Goal: Find specific page/section: Find specific page/section

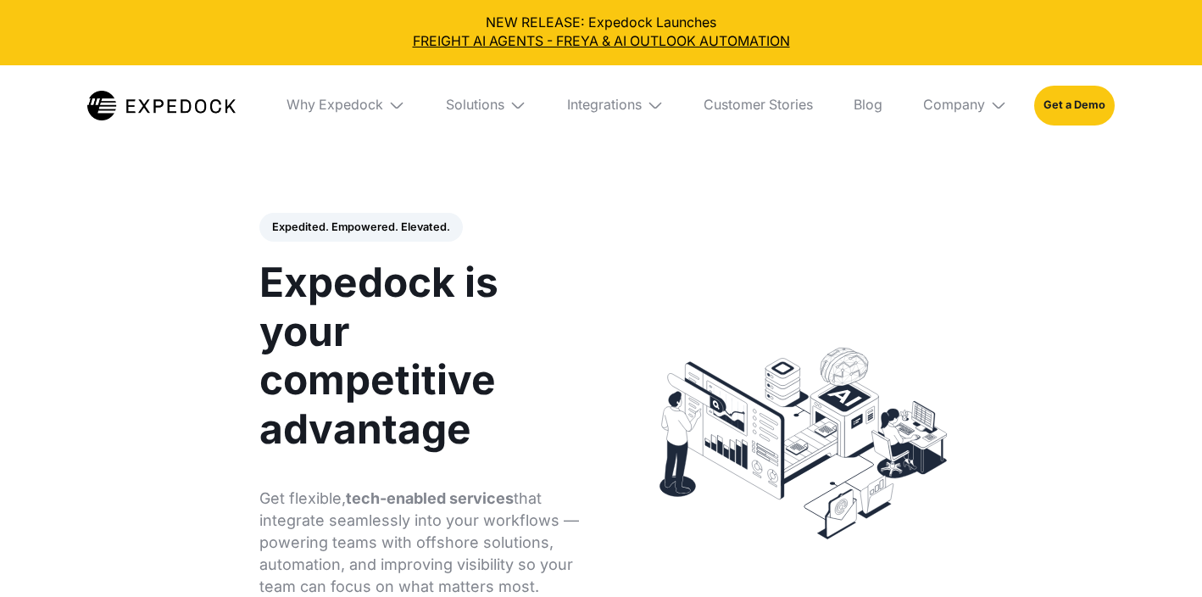
select select
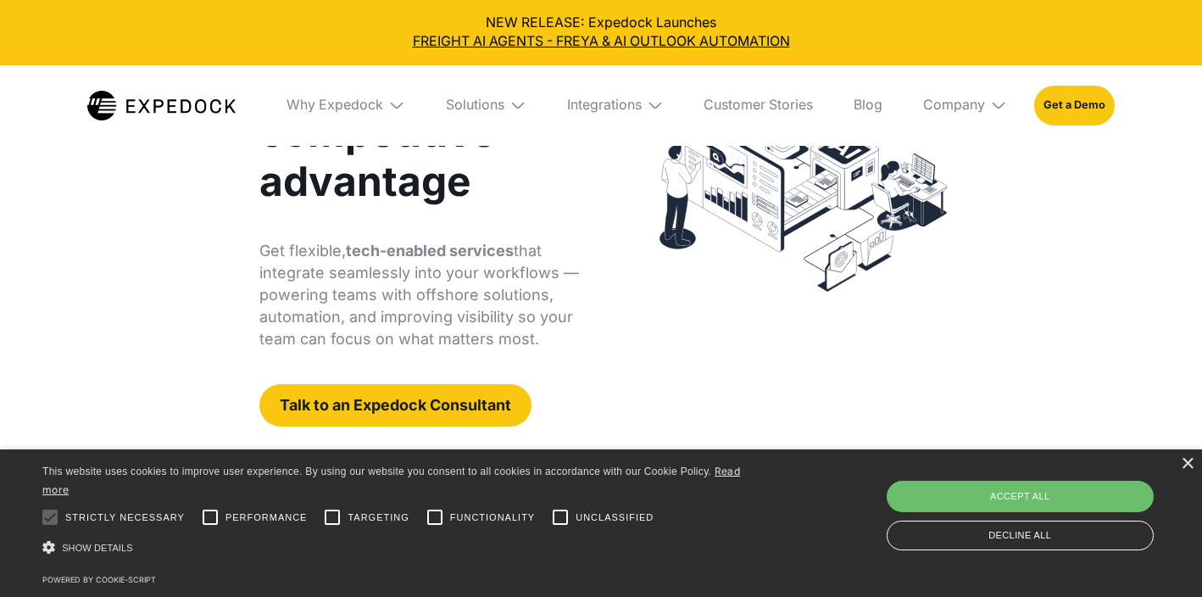
scroll to position [248, 0]
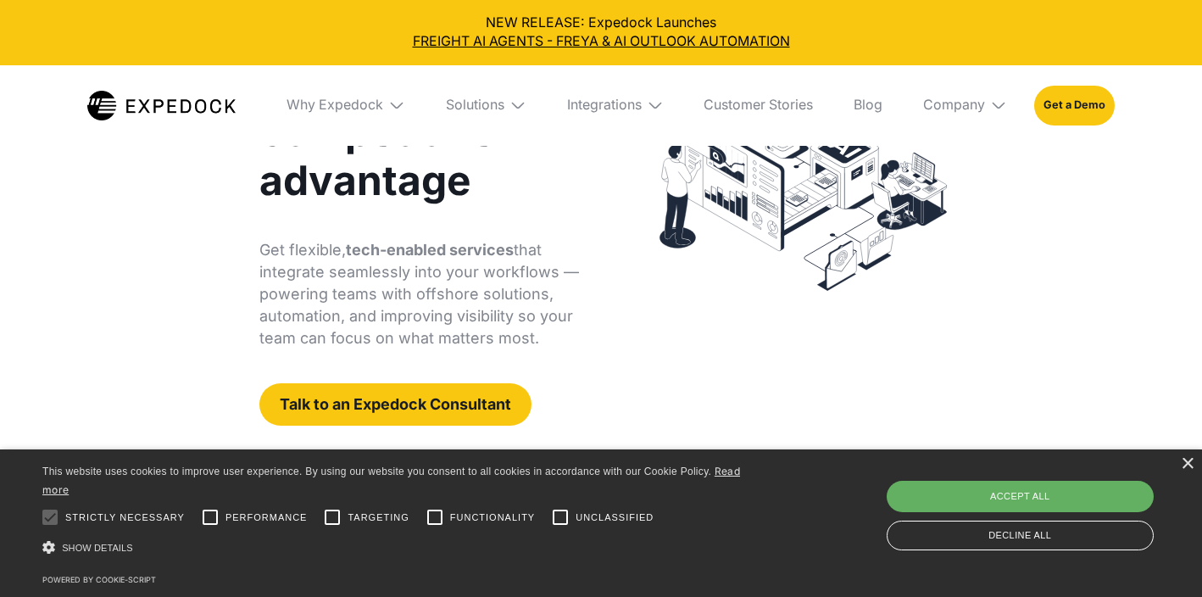
click at [989, 505] on div "Accept all" at bounding box center [1021, 496] width 268 height 31
checkbox input "true"
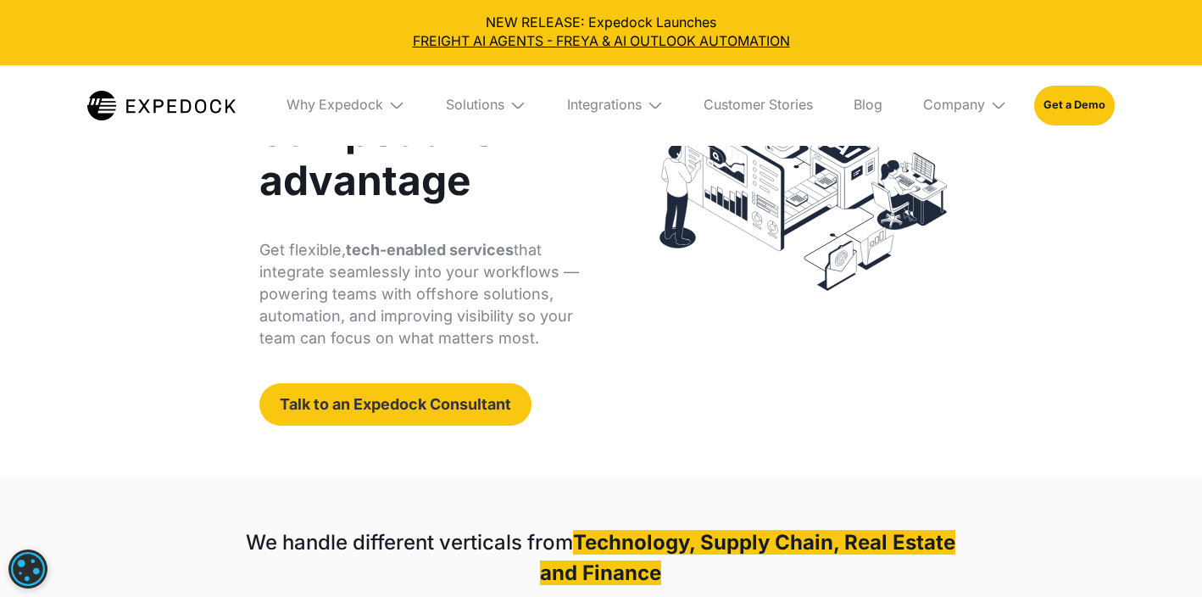
click at [420, 403] on link "Talk to an Expedock Consultant" at bounding box center [395, 404] width 272 height 42
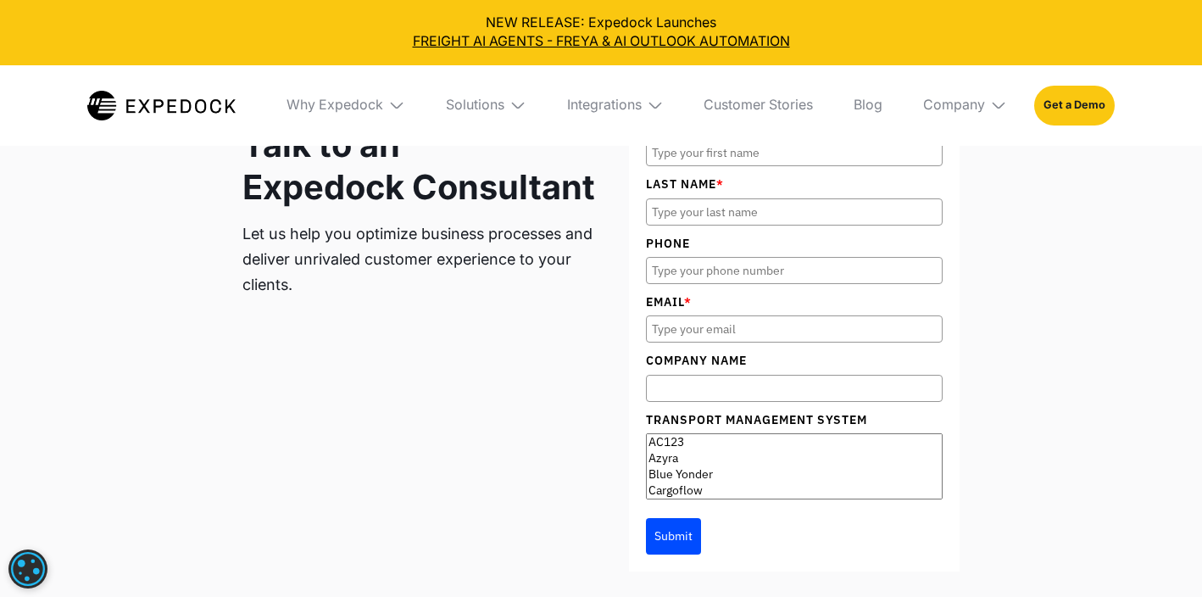
scroll to position [5734, 0]
click at [634, 107] on div "Integrations" at bounding box center [604, 105] width 75 height 17
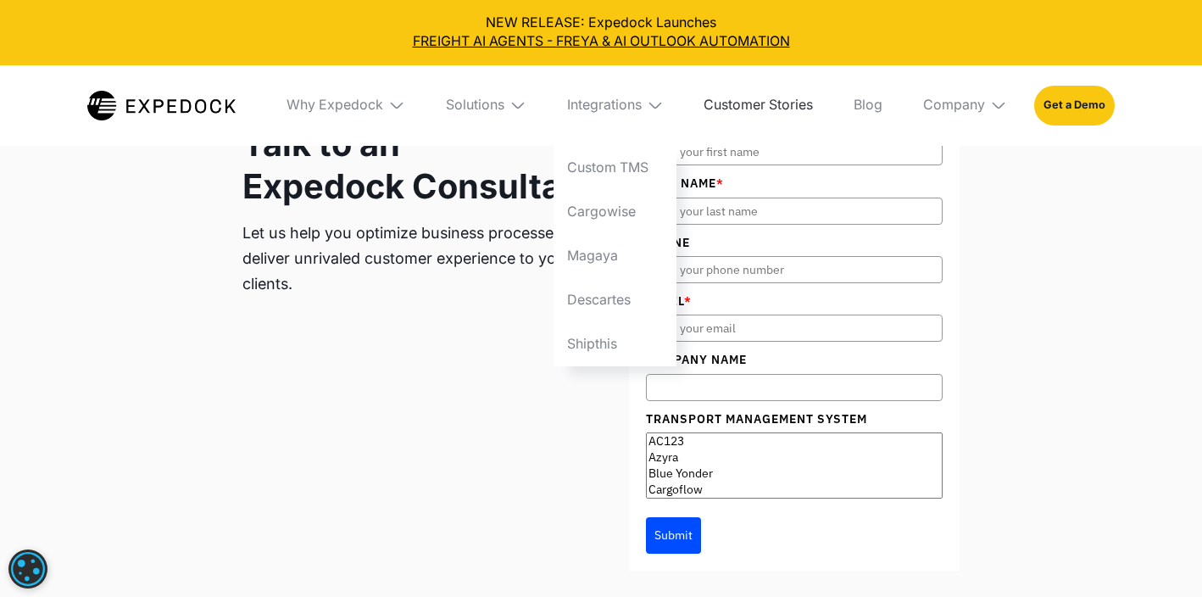
click at [731, 106] on link "Customer Stories" at bounding box center [758, 105] width 136 height 81
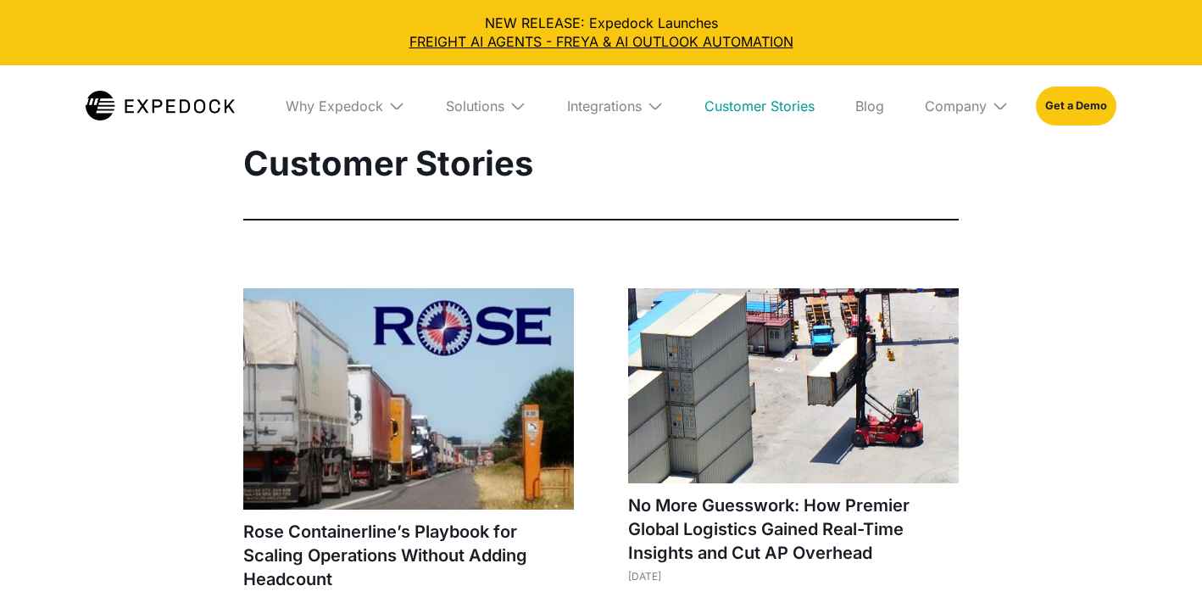
select select
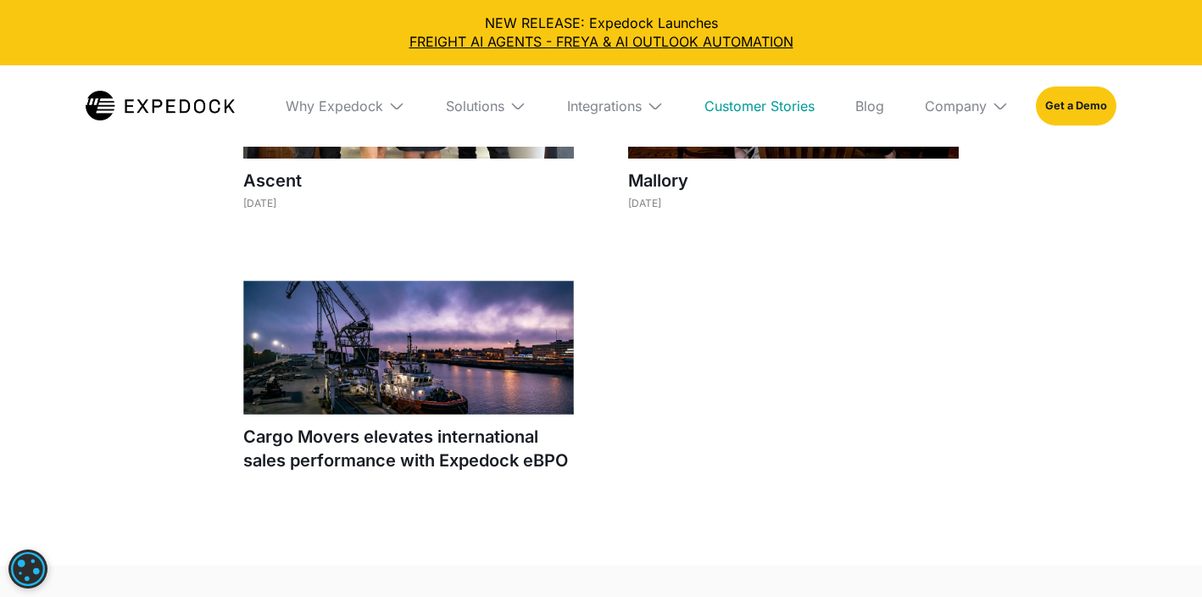
scroll to position [1906, 0]
